Goal: Task Accomplishment & Management: Use online tool/utility

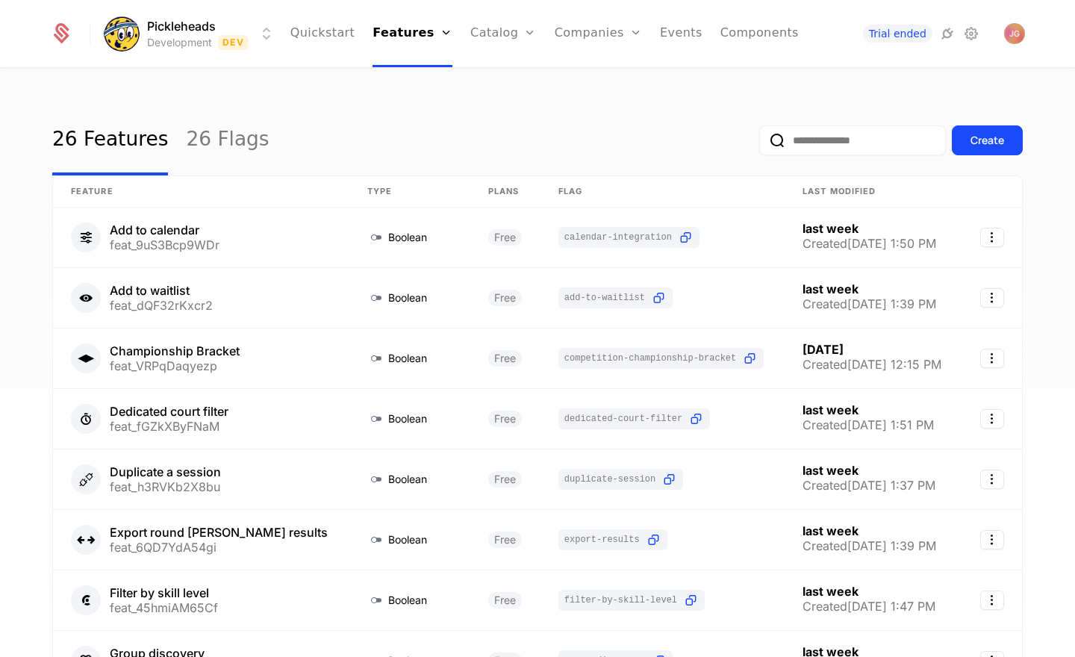
click at [409, 141] on div "26 Features 26 Flags Create" at bounding box center [537, 140] width 971 height 70
click at [999, 142] on div "Create" at bounding box center [988, 140] width 34 height 15
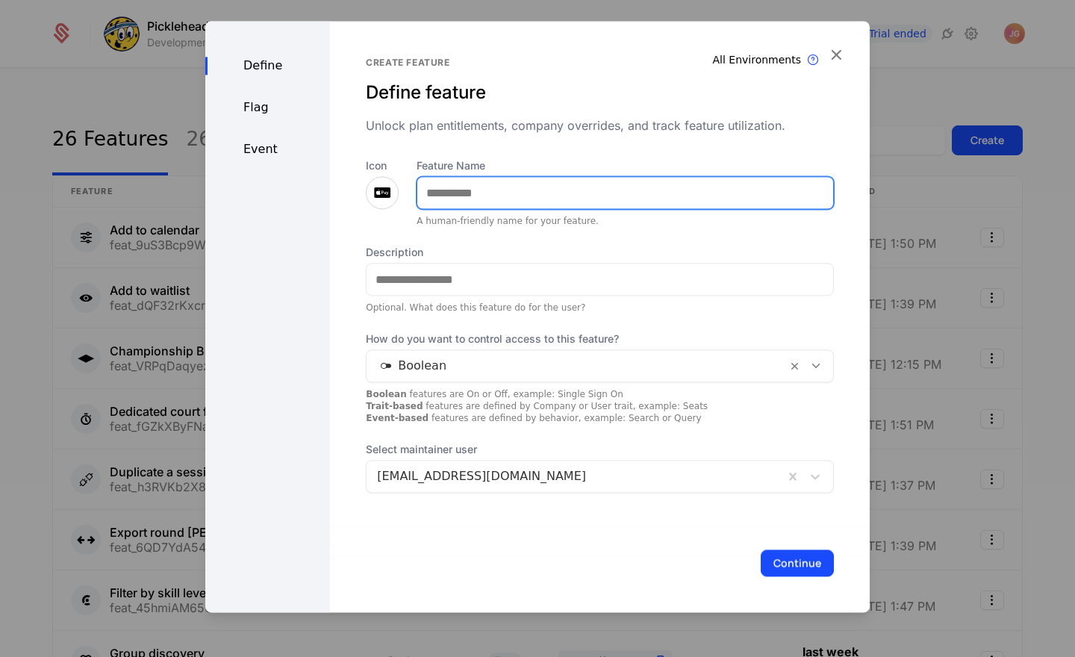
click at [435, 190] on input "Feature Name" at bounding box center [625, 192] width 416 height 31
type input "*******"
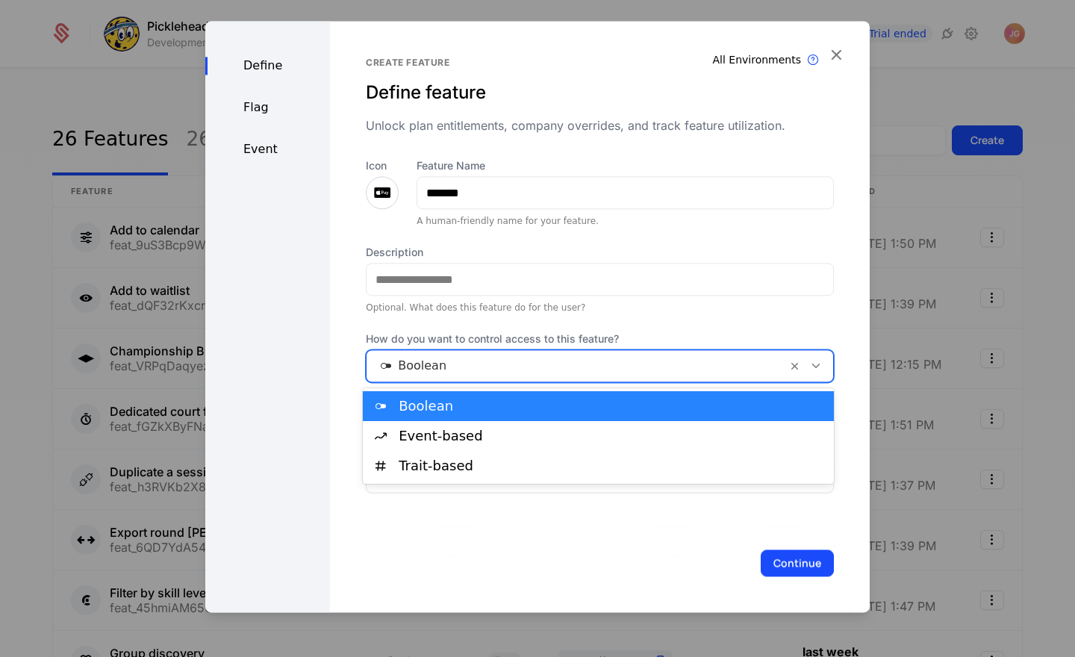
click at [470, 367] on div at bounding box center [576, 365] width 399 height 21
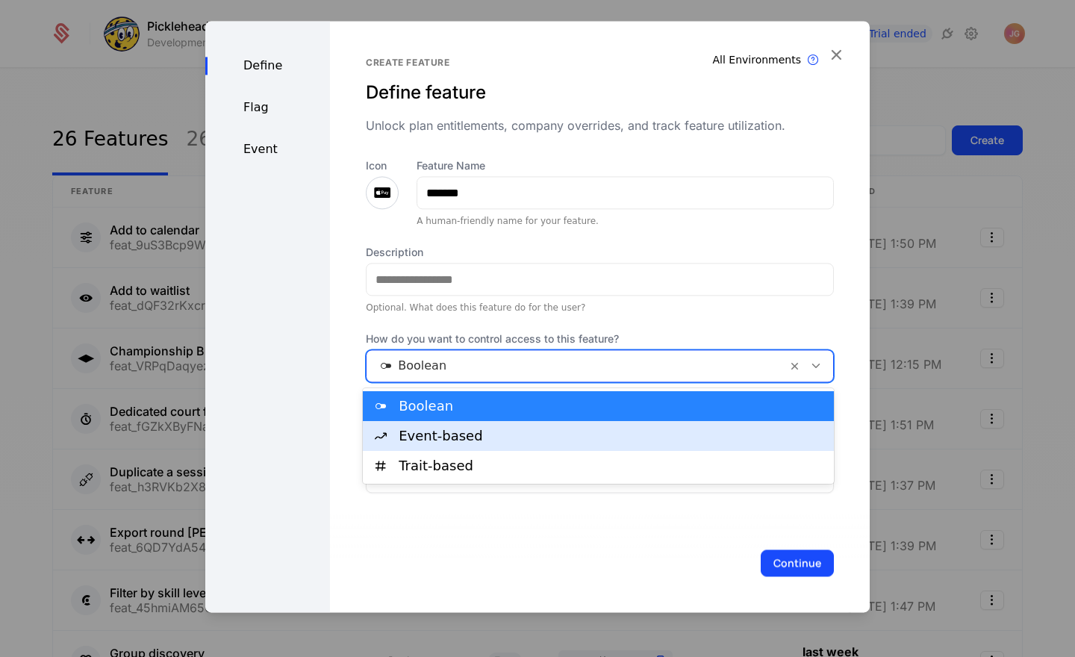
click at [457, 438] on div "Event-based" at bounding box center [612, 435] width 426 height 13
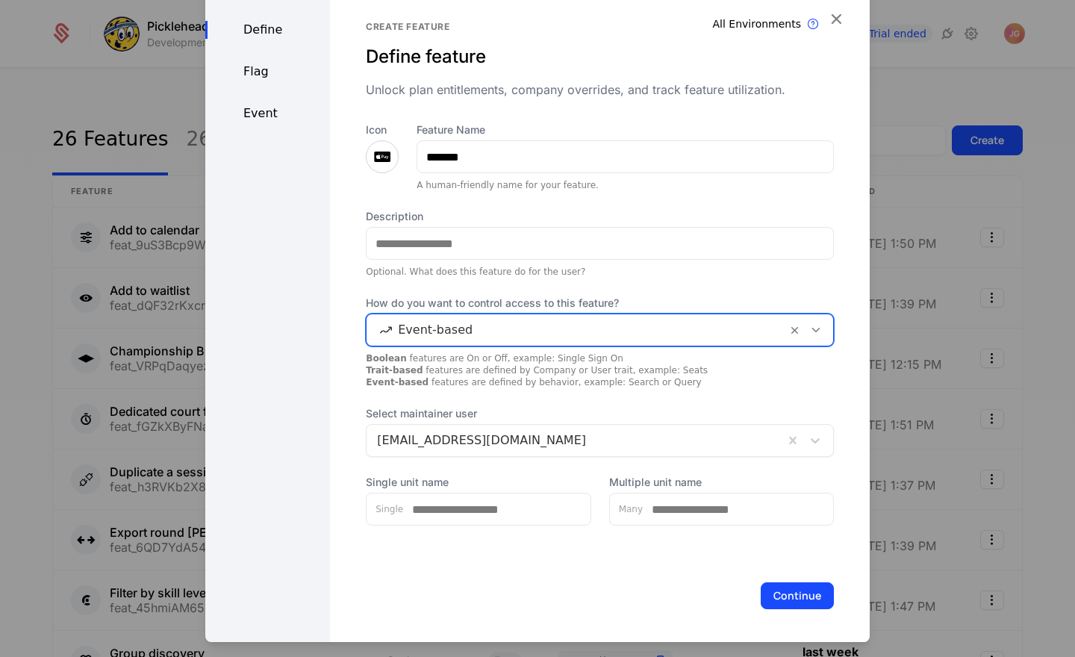
click at [757, 437] on div at bounding box center [575, 440] width 396 height 21
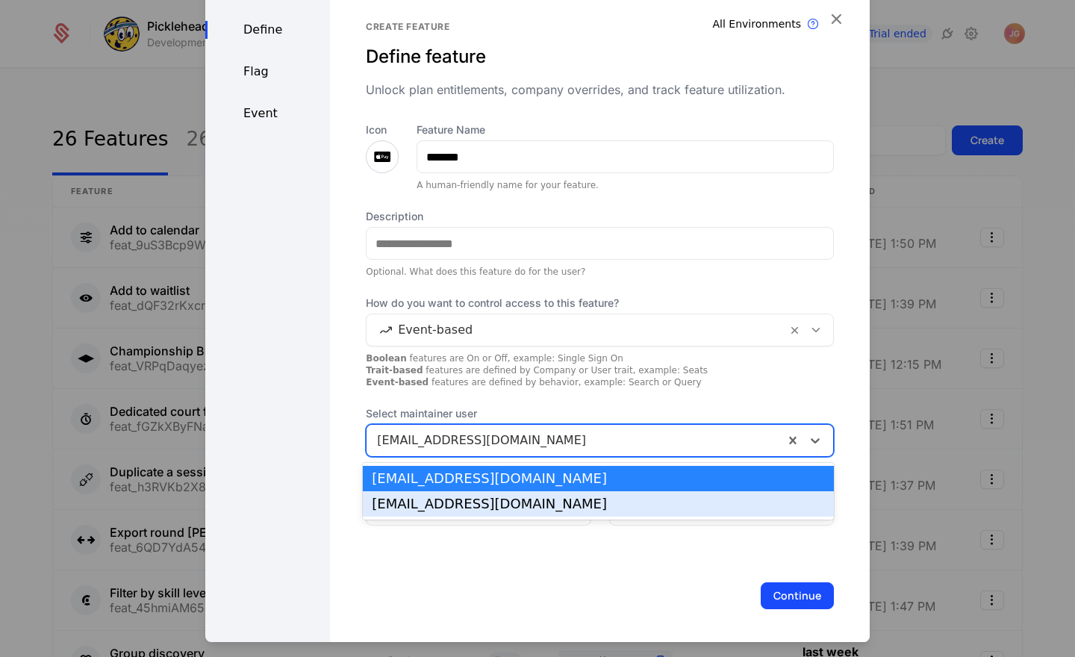
click at [567, 498] on div "[EMAIL_ADDRESS][DOMAIN_NAME]" at bounding box center [598, 503] width 453 height 13
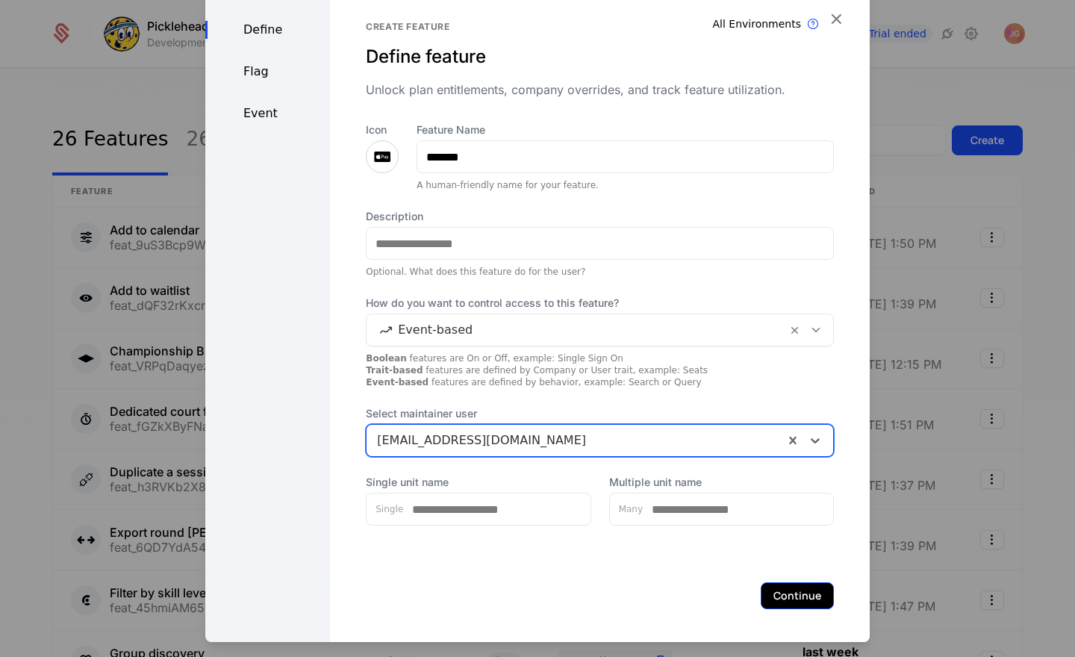
click at [811, 596] on button "Continue" at bounding box center [797, 595] width 73 height 27
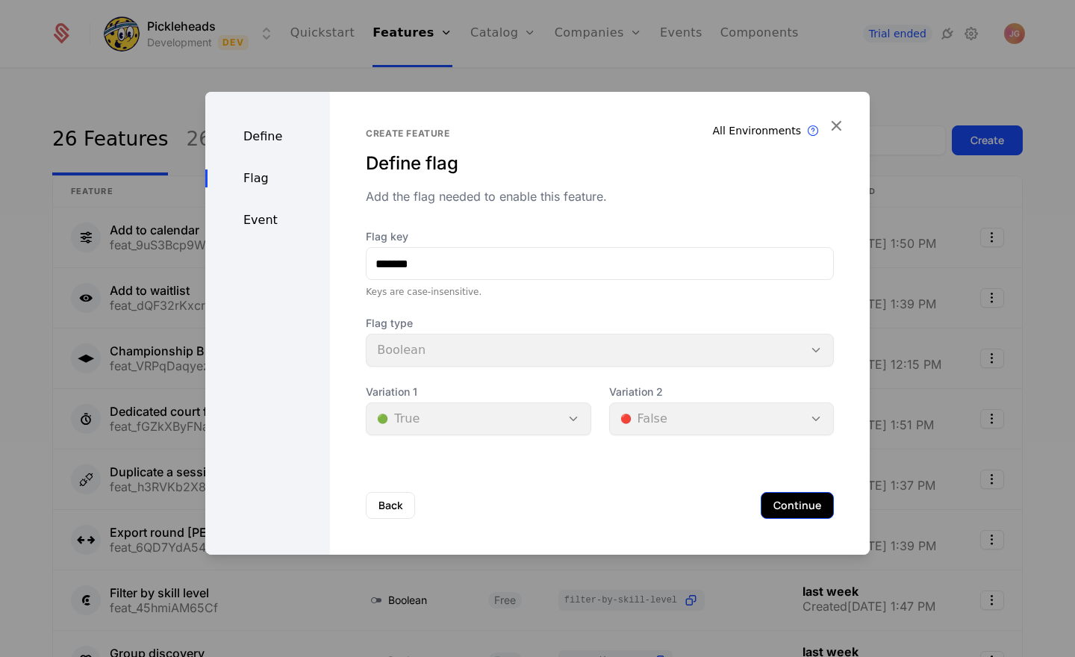
click at [805, 510] on button "Continue" at bounding box center [797, 505] width 73 height 27
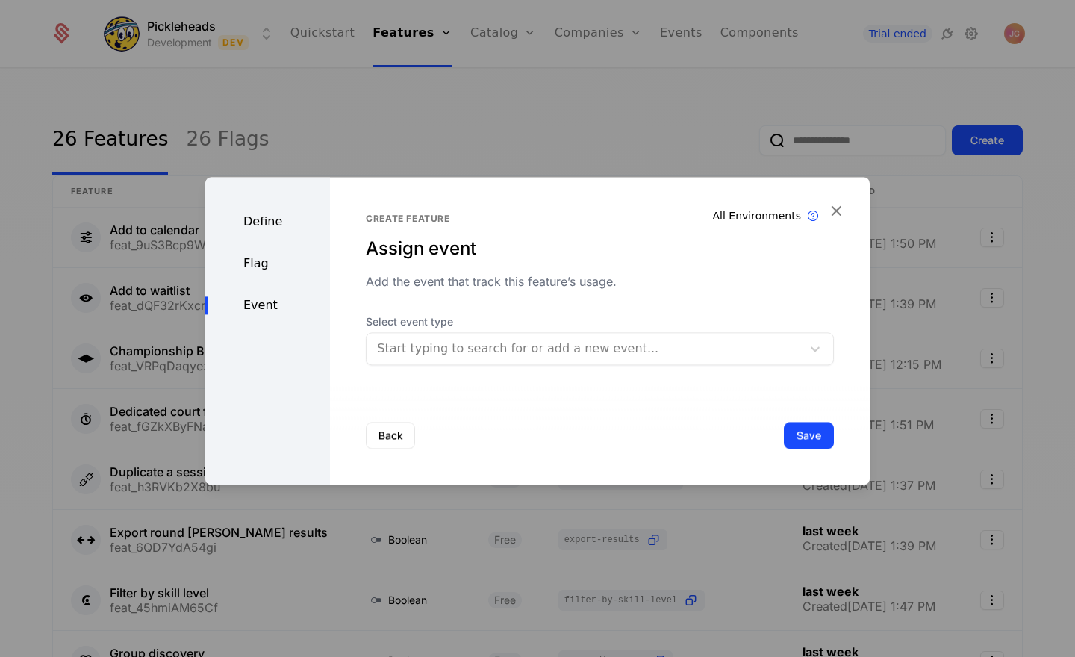
click at [452, 350] on div at bounding box center [584, 348] width 414 height 21
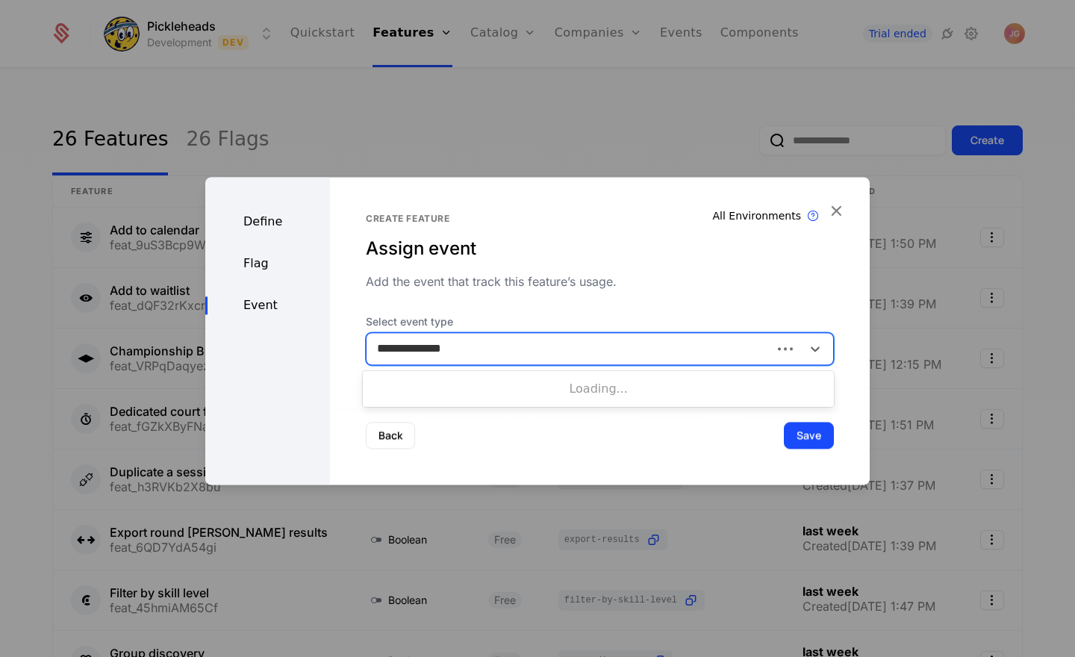
type input "**********"
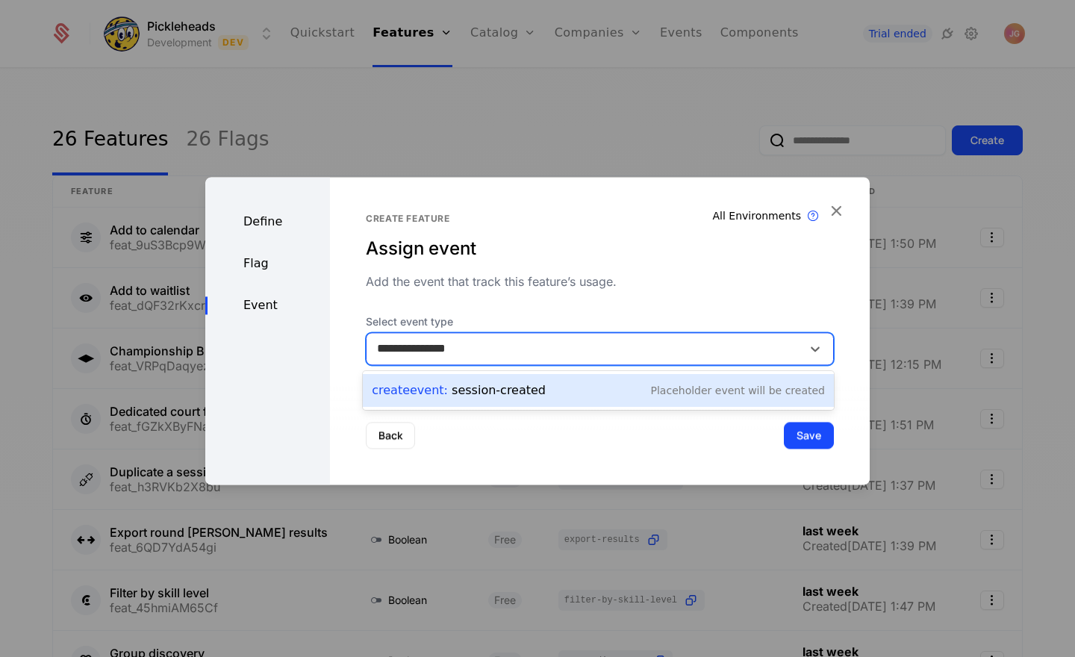
click at [446, 388] on div "Create Event : session-created" at bounding box center [459, 391] width 174 height 18
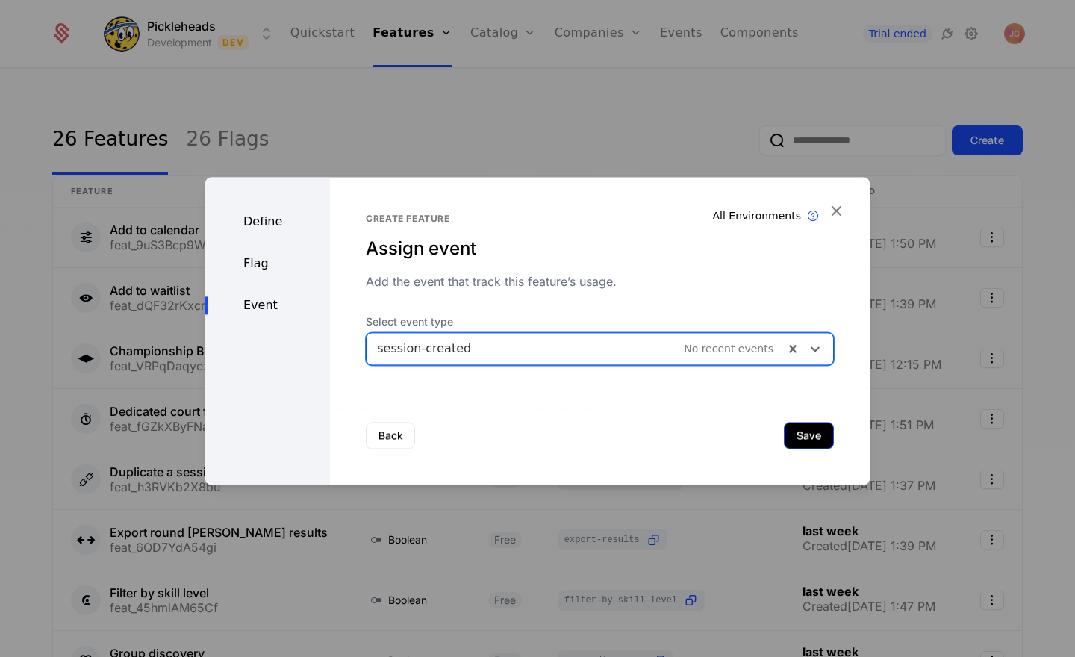
click at [794, 438] on button "Save" at bounding box center [809, 435] width 50 height 27
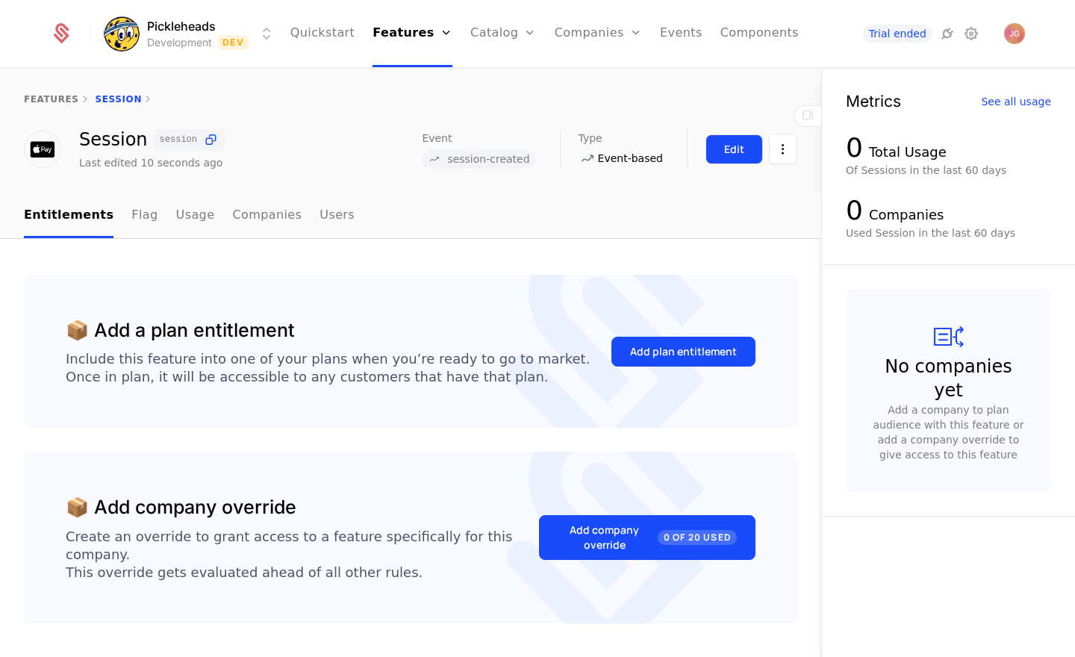
click at [728, 153] on div "Edit" at bounding box center [734, 149] width 20 height 15
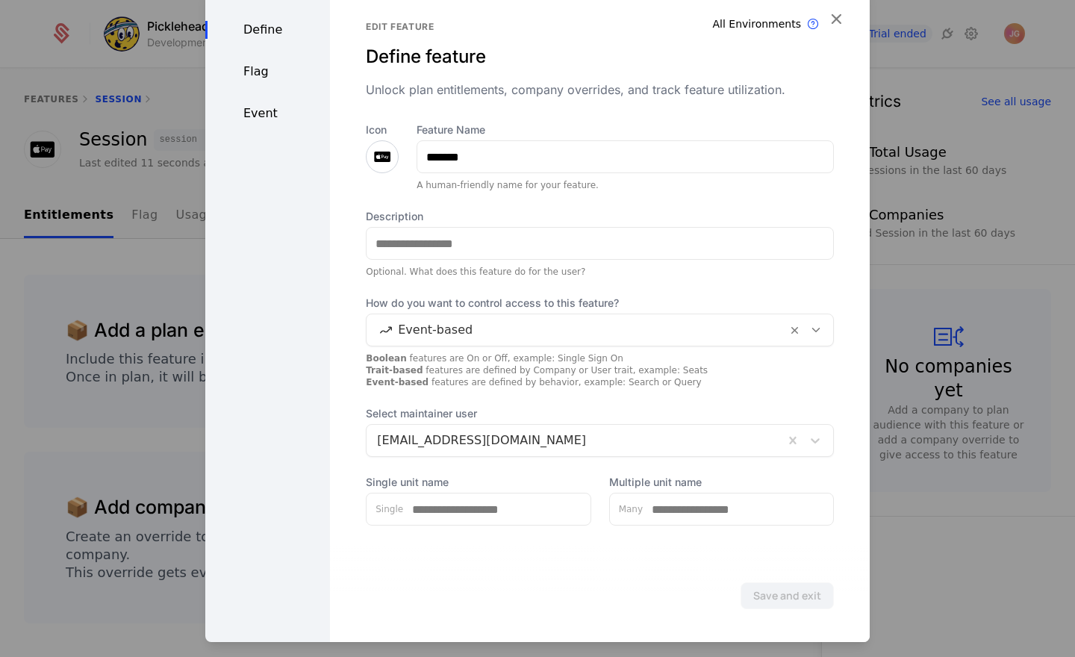
click at [279, 107] on div "Event" at bounding box center [267, 114] width 125 height 18
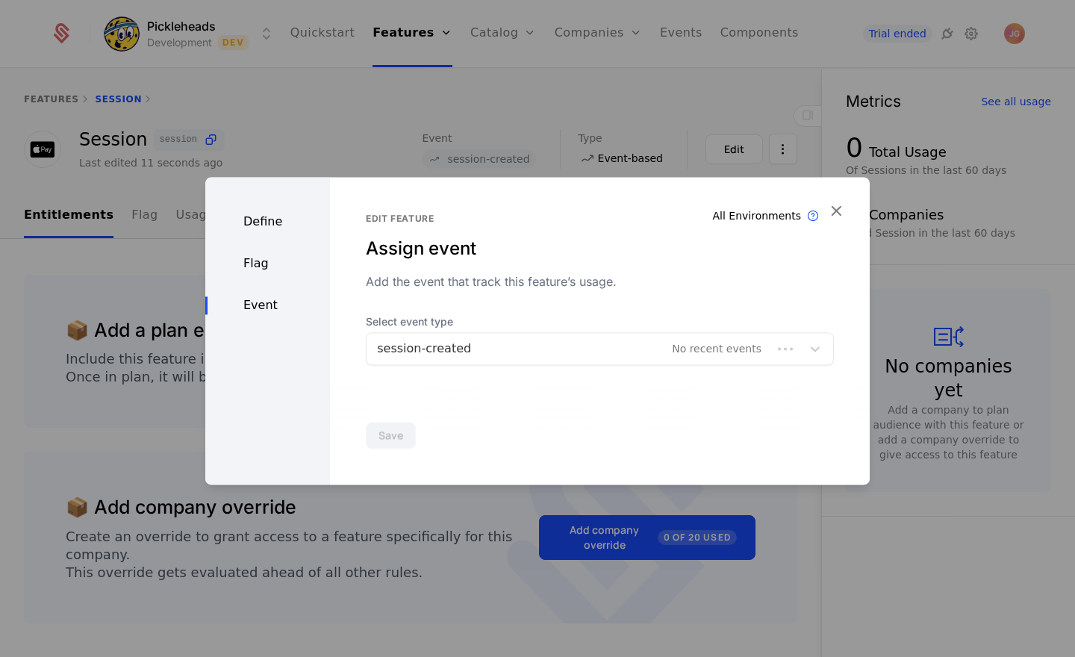
click at [453, 349] on div at bounding box center [569, 348] width 385 height 21
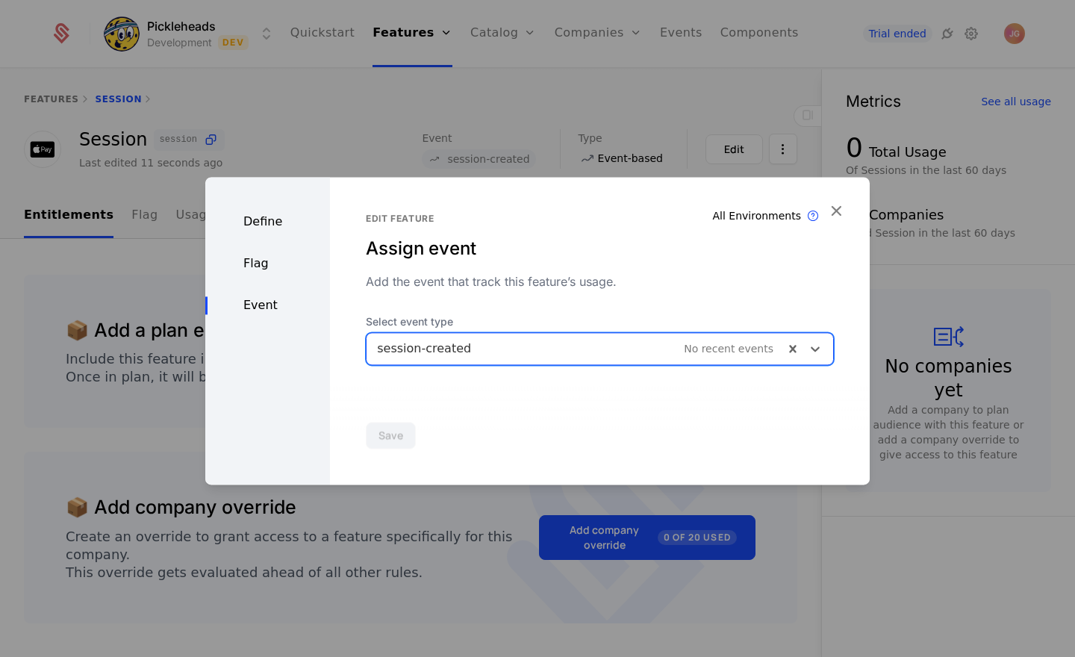
click at [453, 349] on div at bounding box center [575, 348] width 396 height 21
type input "**********"
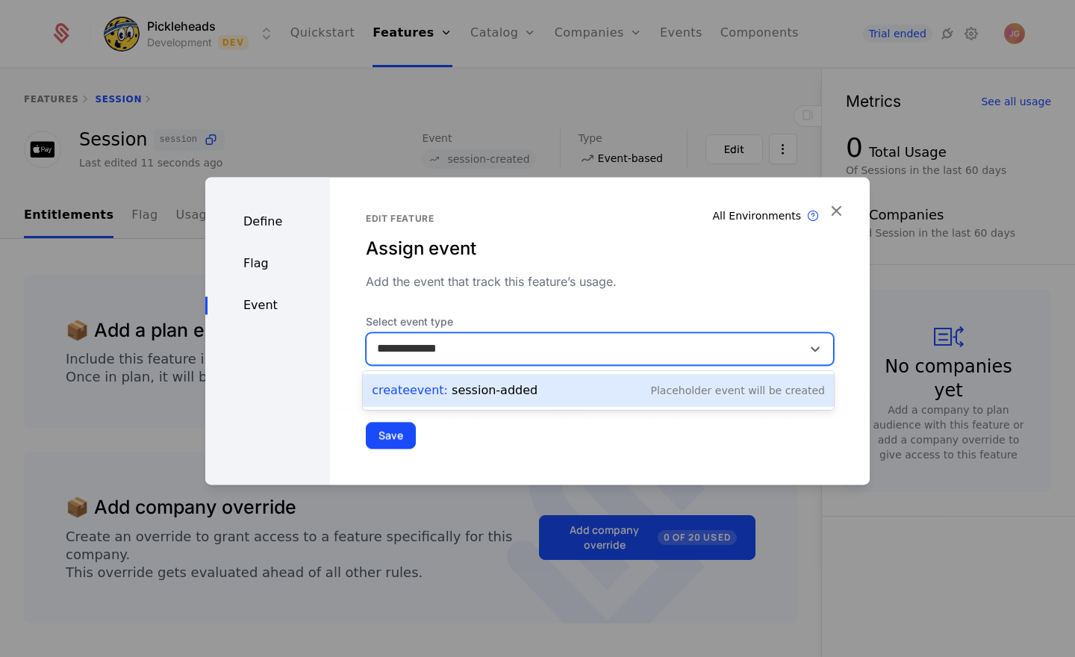
click at [504, 396] on div "Create Event : session-added" at bounding box center [455, 391] width 166 height 18
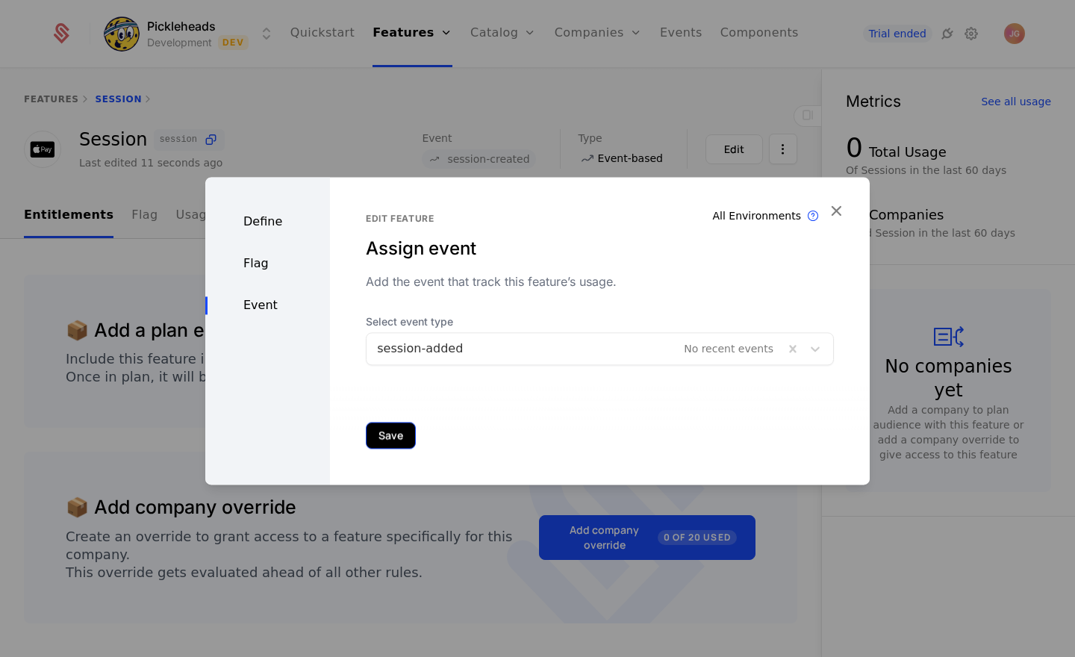
click at [404, 429] on button "Save" at bounding box center [391, 435] width 50 height 27
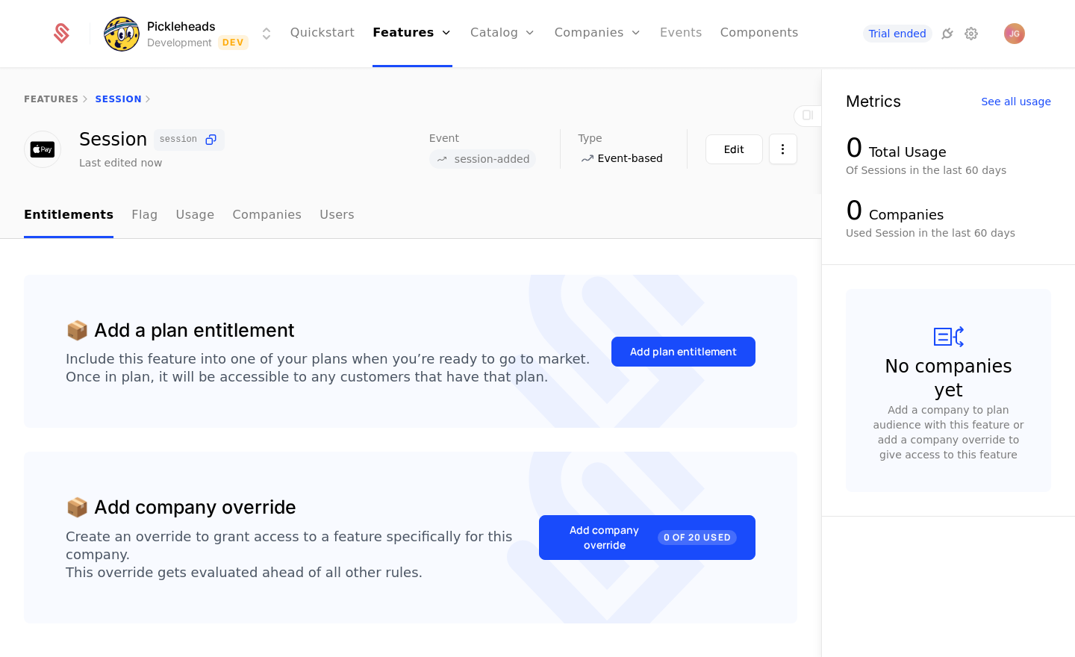
click at [678, 30] on link "Events" at bounding box center [681, 33] width 43 height 67
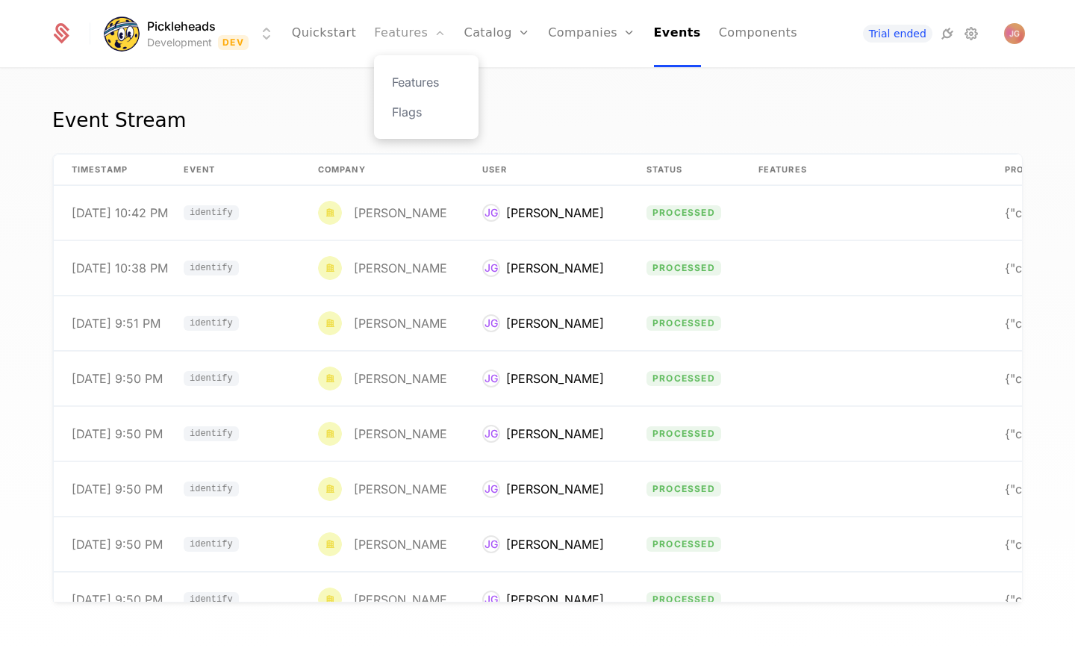
click at [420, 42] on link "Features" at bounding box center [410, 33] width 72 height 67
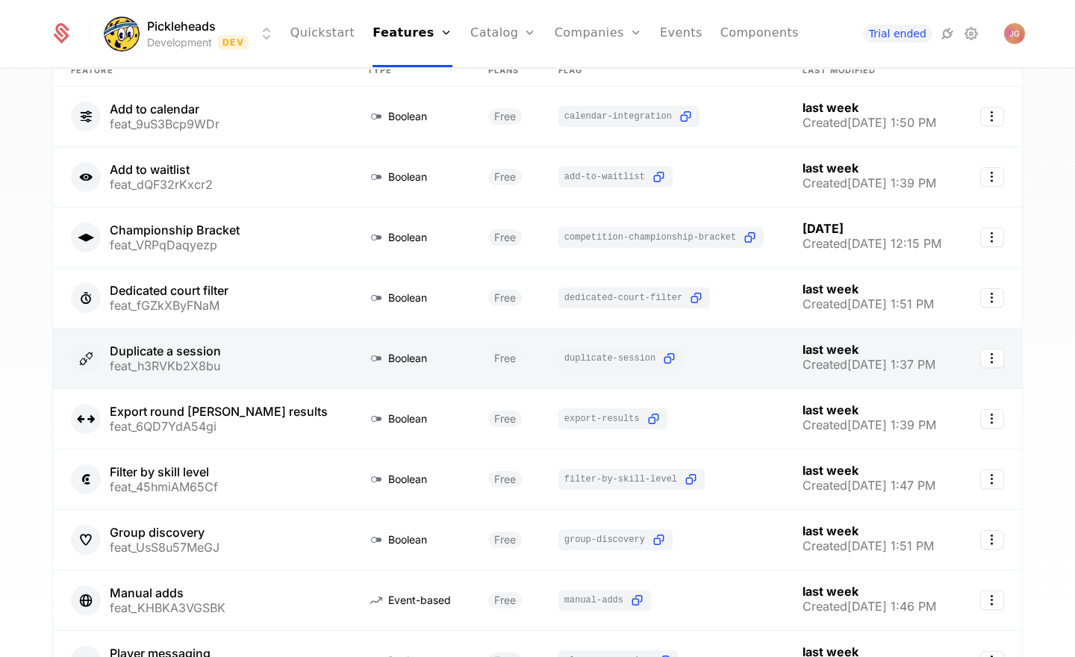
scroll to position [281, 0]
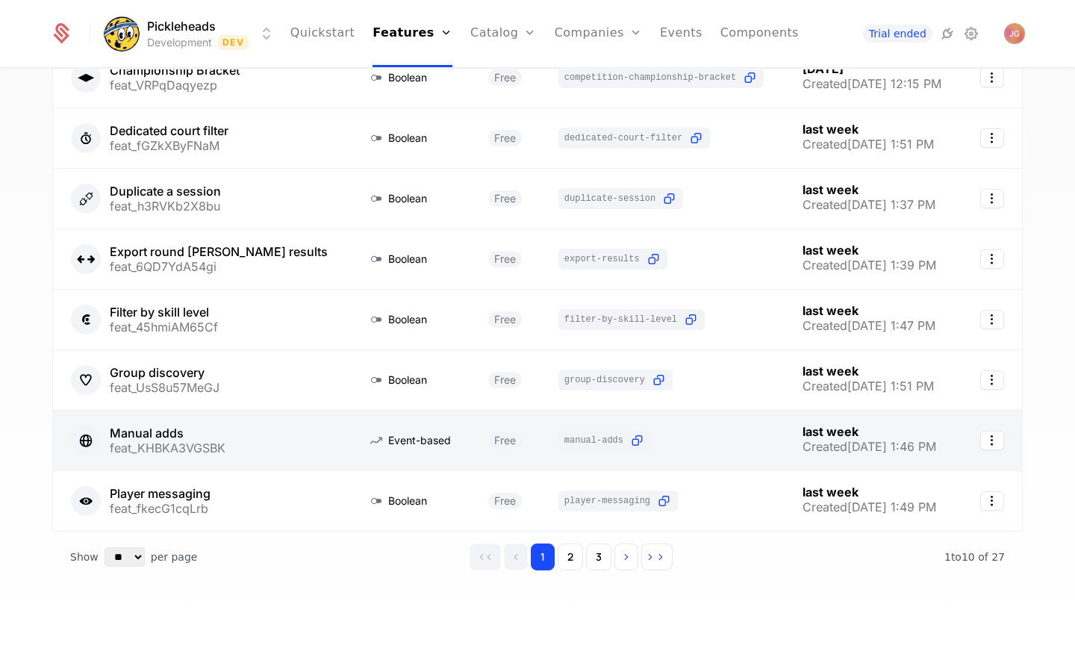
click at [205, 451] on link at bounding box center [201, 441] width 296 height 60
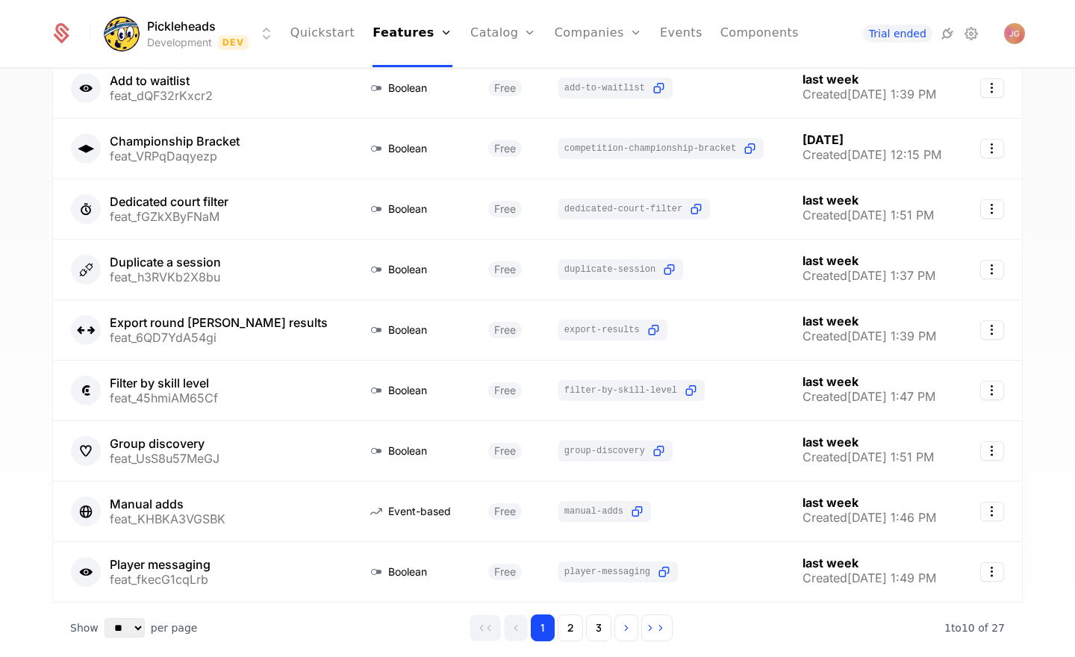
scroll to position [281, 0]
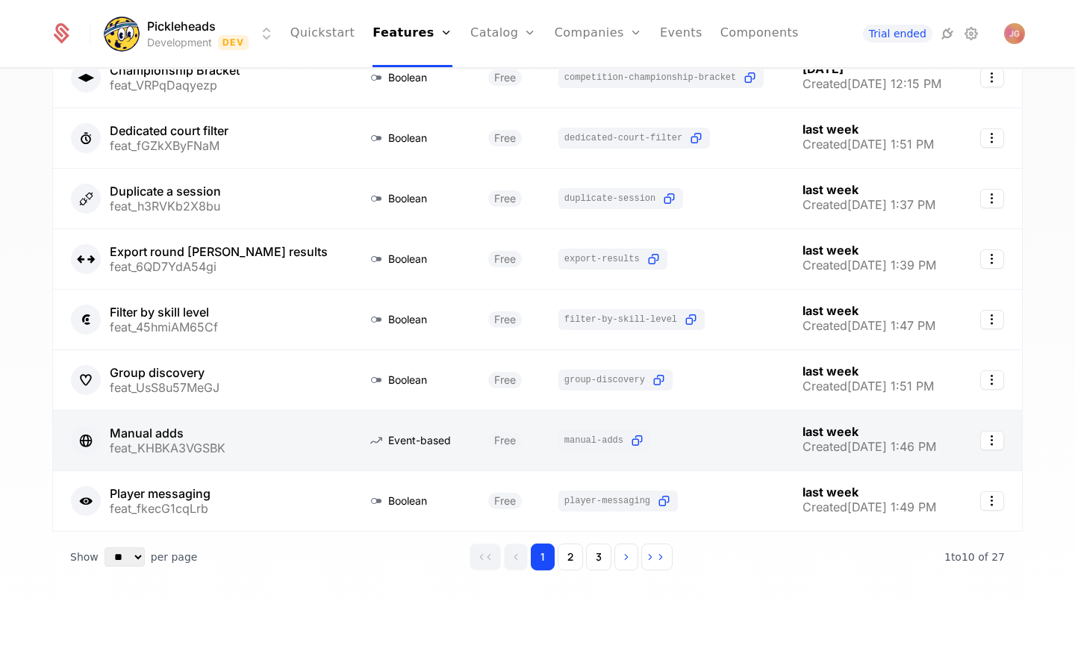
click at [185, 438] on link at bounding box center [201, 441] width 296 height 60
